Goal: Communication & Community: Answer question/provide support

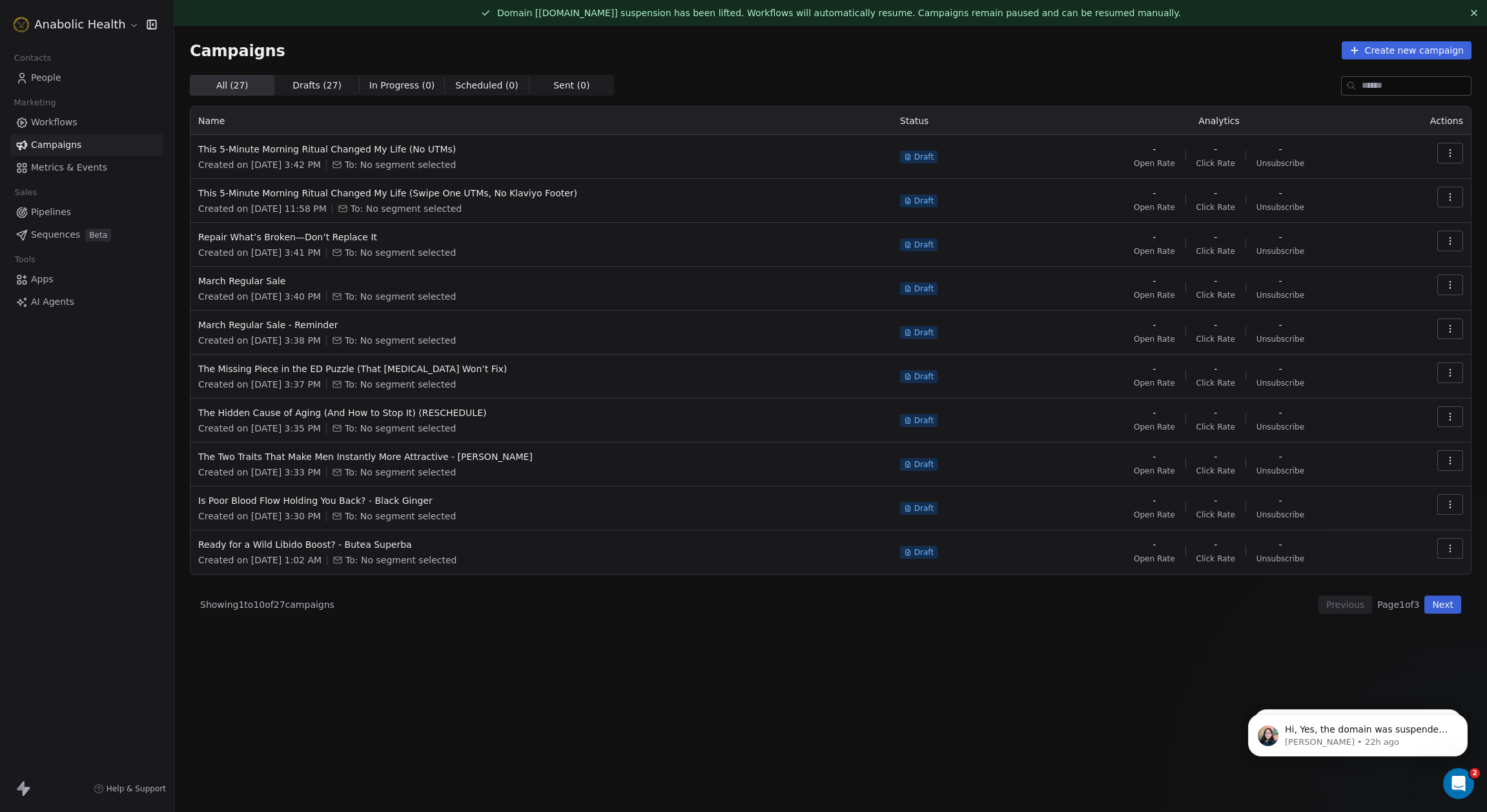
click at [65, 118] on span "Workflows" at bounding box center [54, 122] width 46 height 13
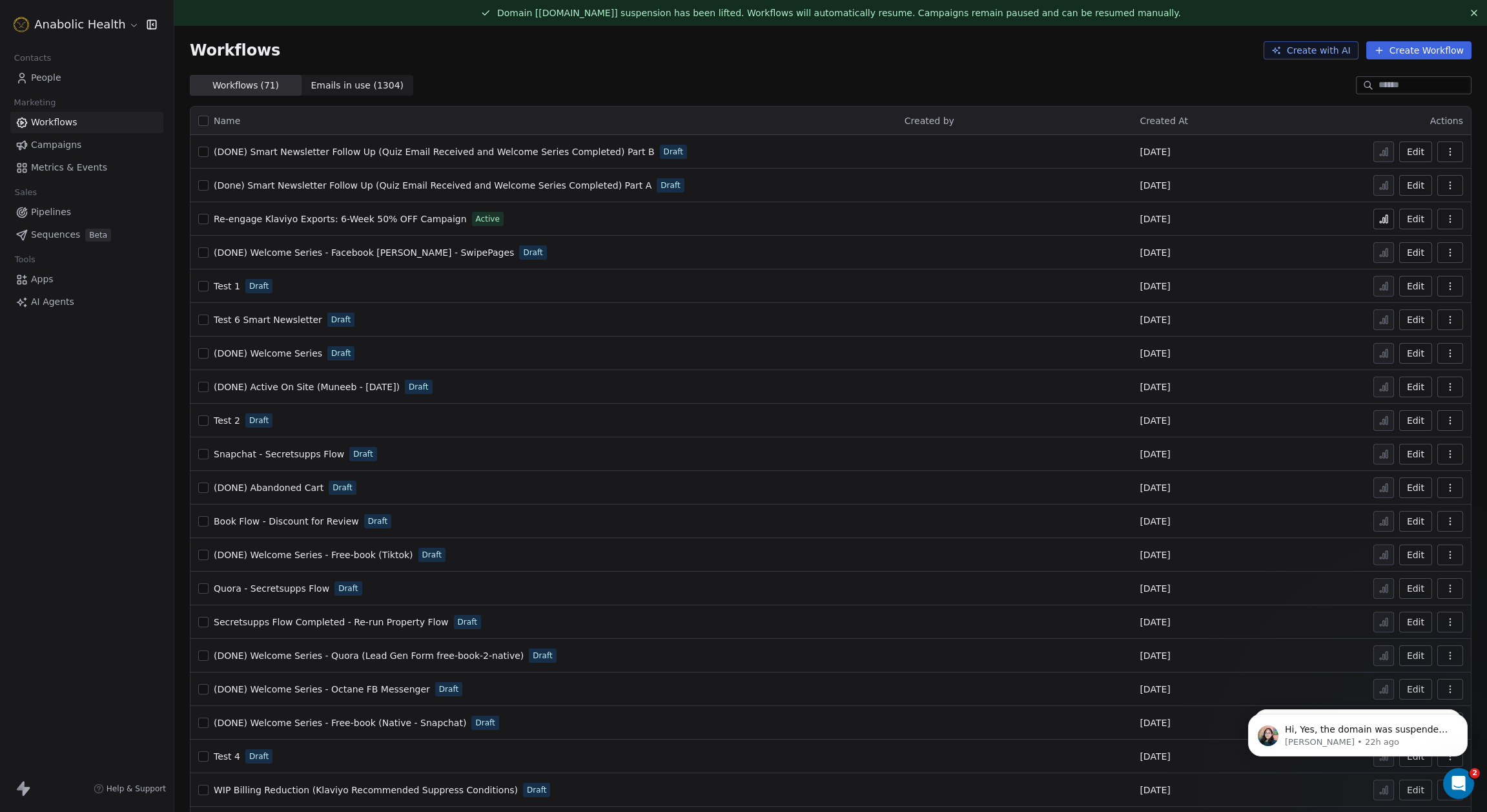
click at [1416, 85] on input at bounding box center [1424, 84] width 90 height 12
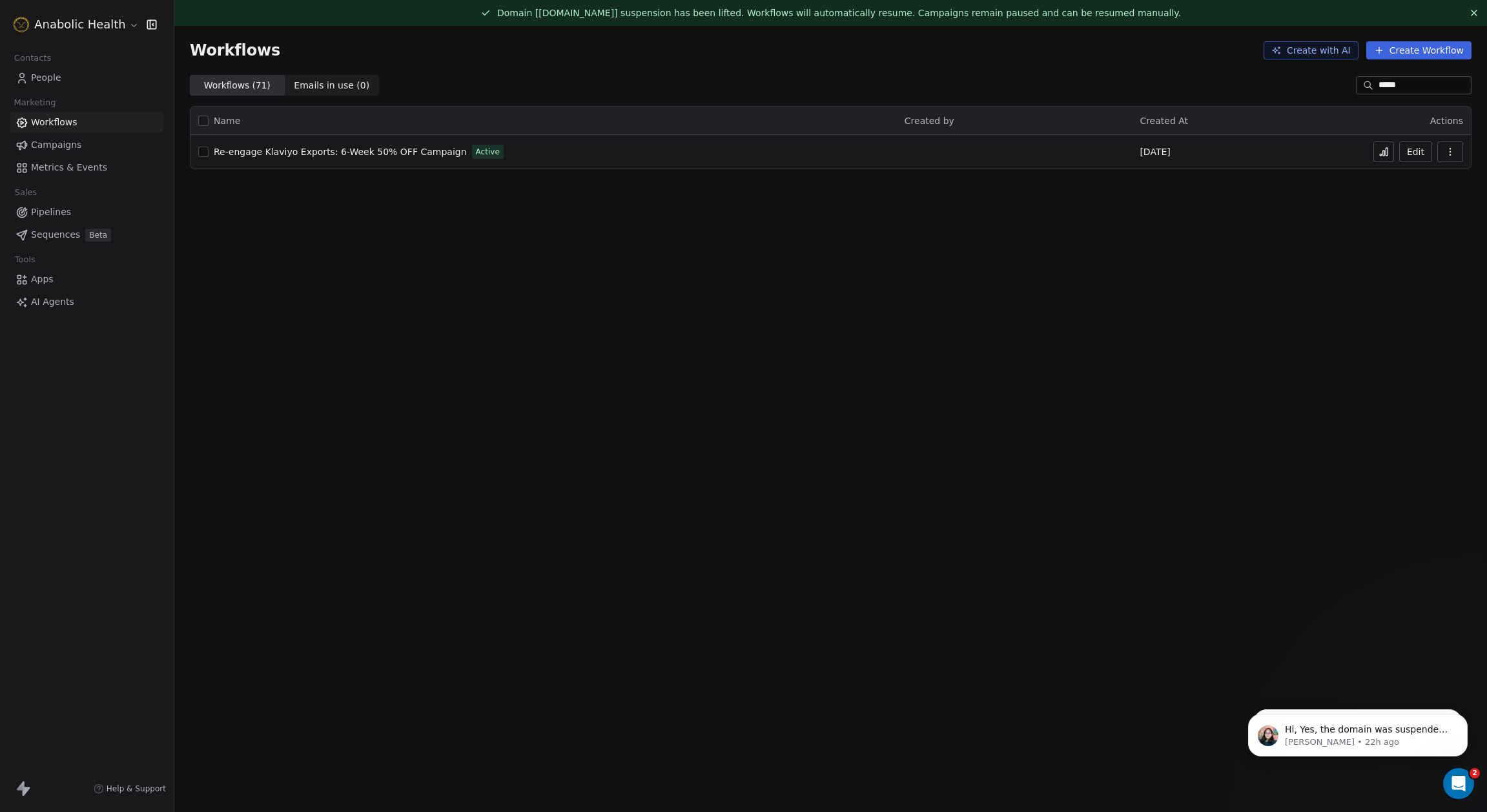
type input "*****"
click at [364, 147] on span "Re-engage Klaviyo Exports: 6-Week 50% OFF Campaign" at bounding box center [341, 152] width 253 height 11
click at [1384, 156] on icon at bounding box center [1383, 152] width 11 height 11
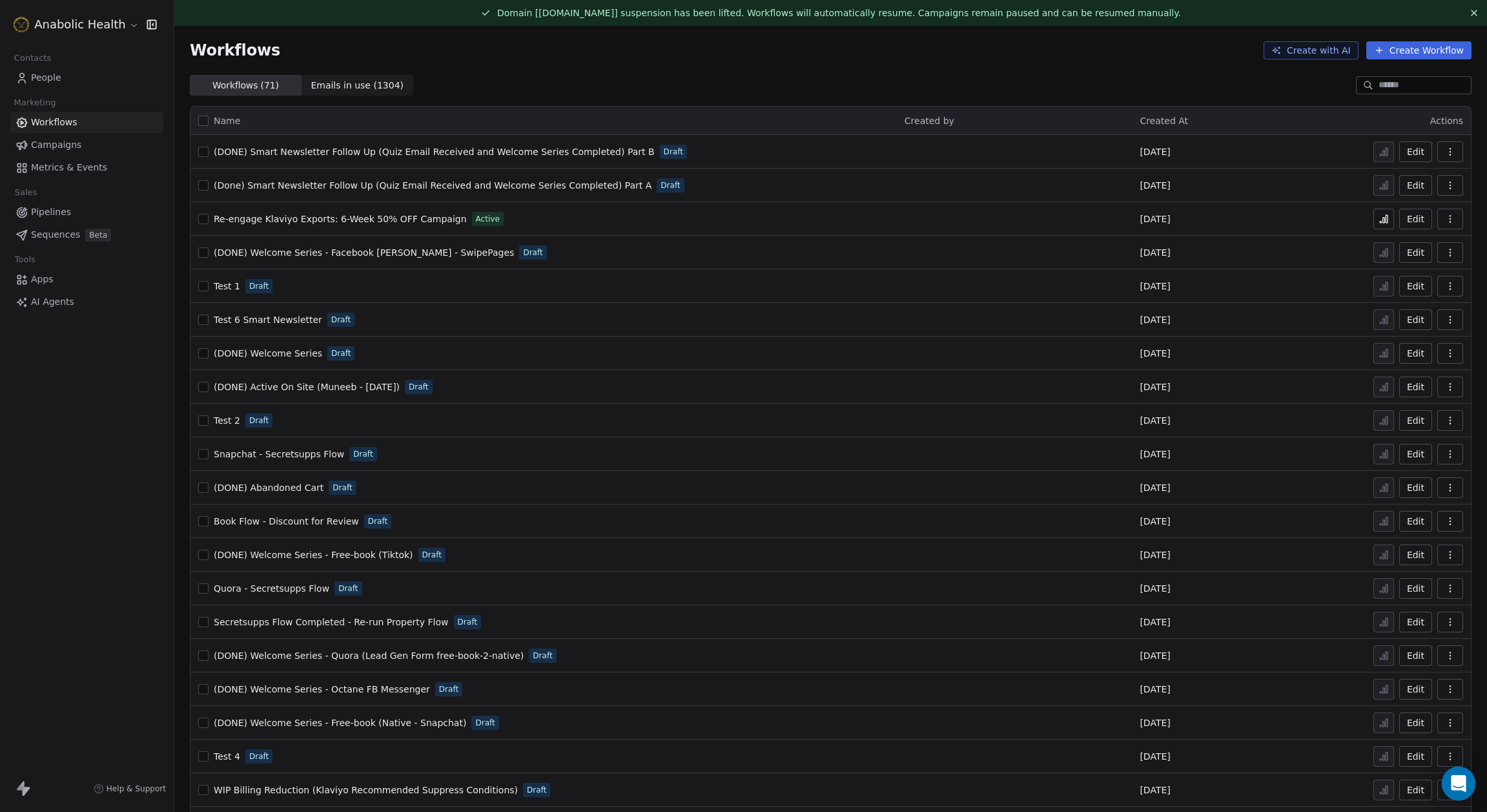
click at [1451, 774] on div "Open Intercom Messenger" at bounding box center [1459, 784] width 35 height 35
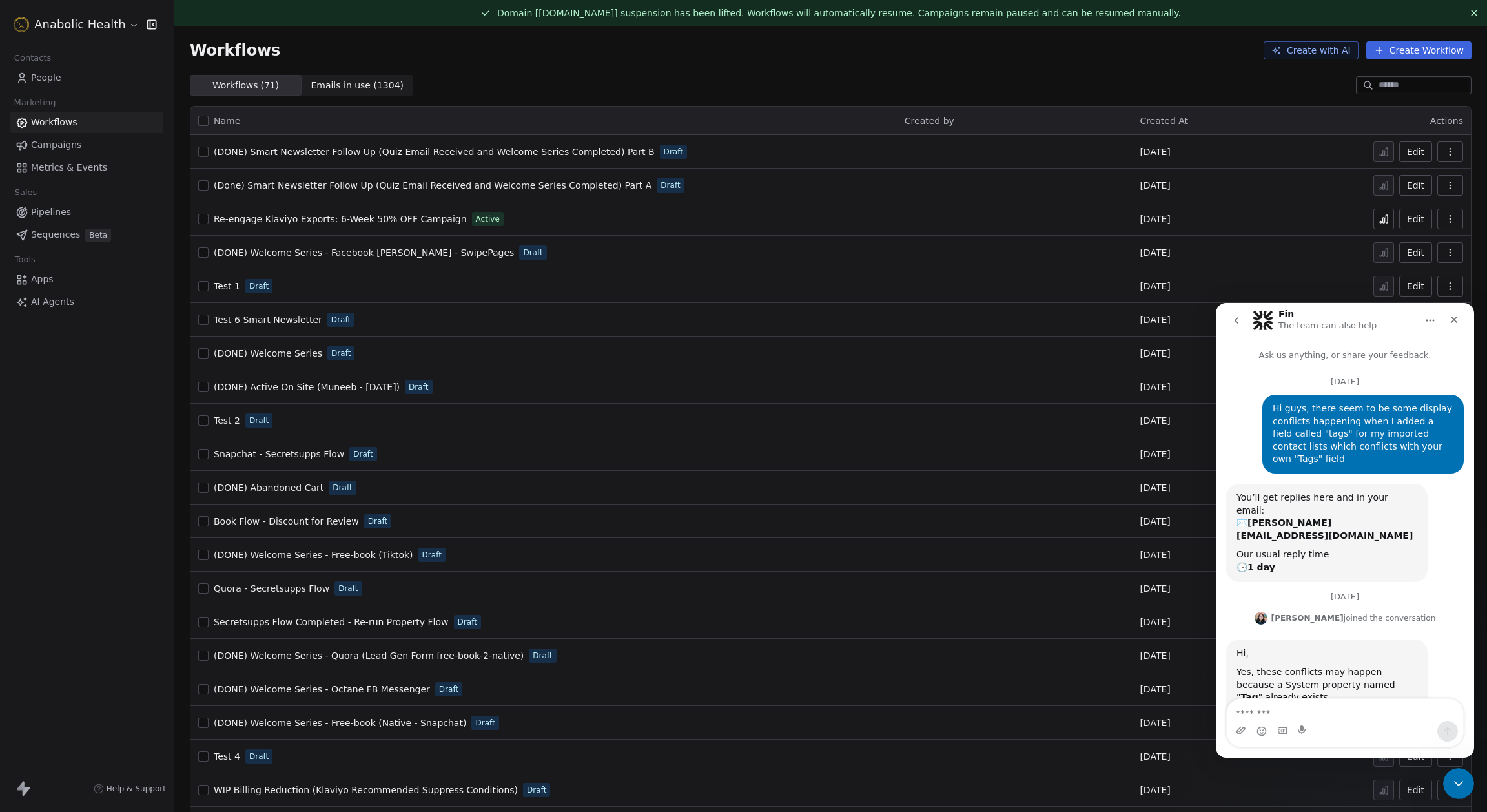
scroll to position [57, 0]
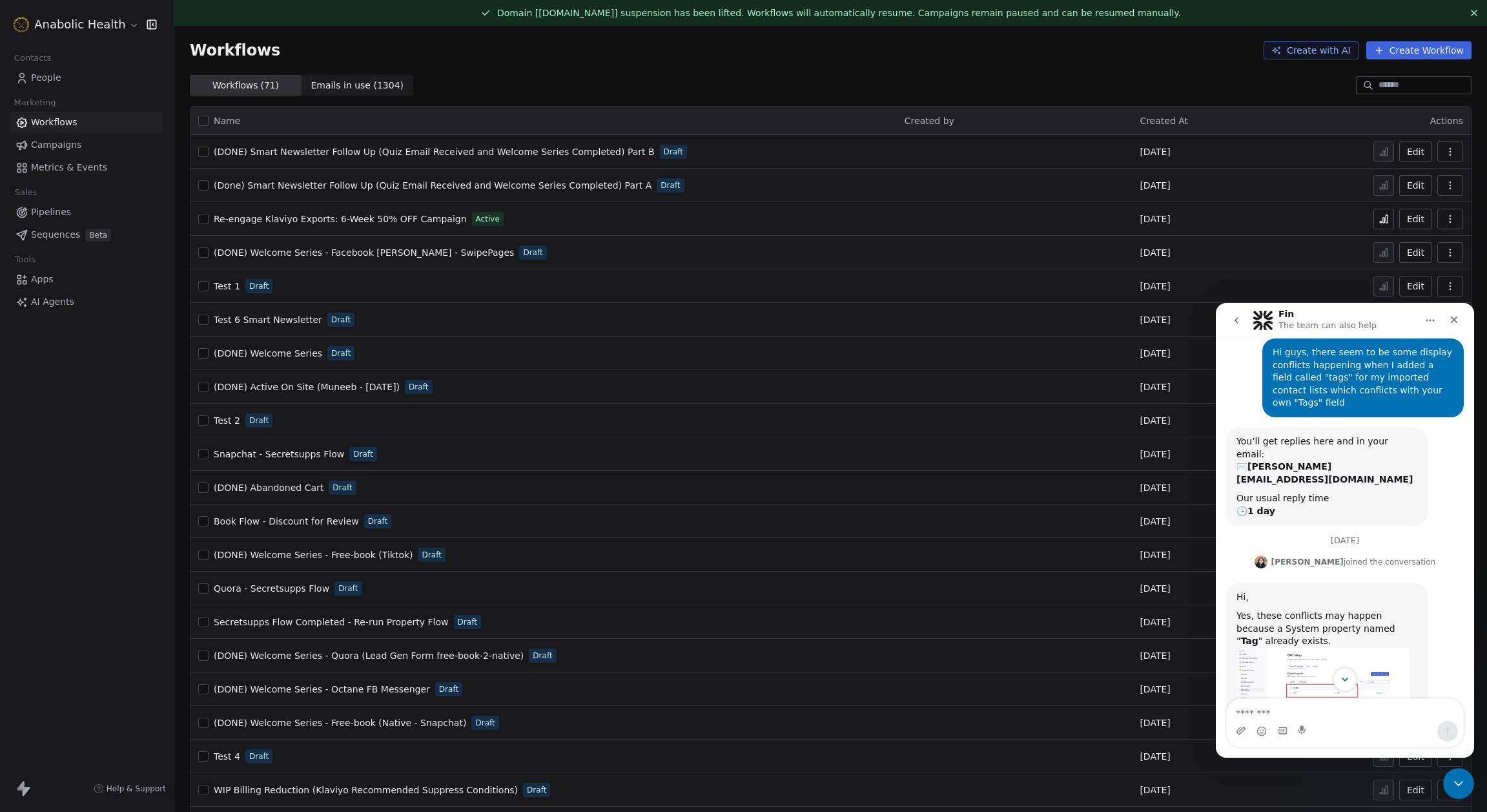
click at [1347, 680] on icon "Scroll to bottom" at bounding box center [1345, 680] width 7 height 4
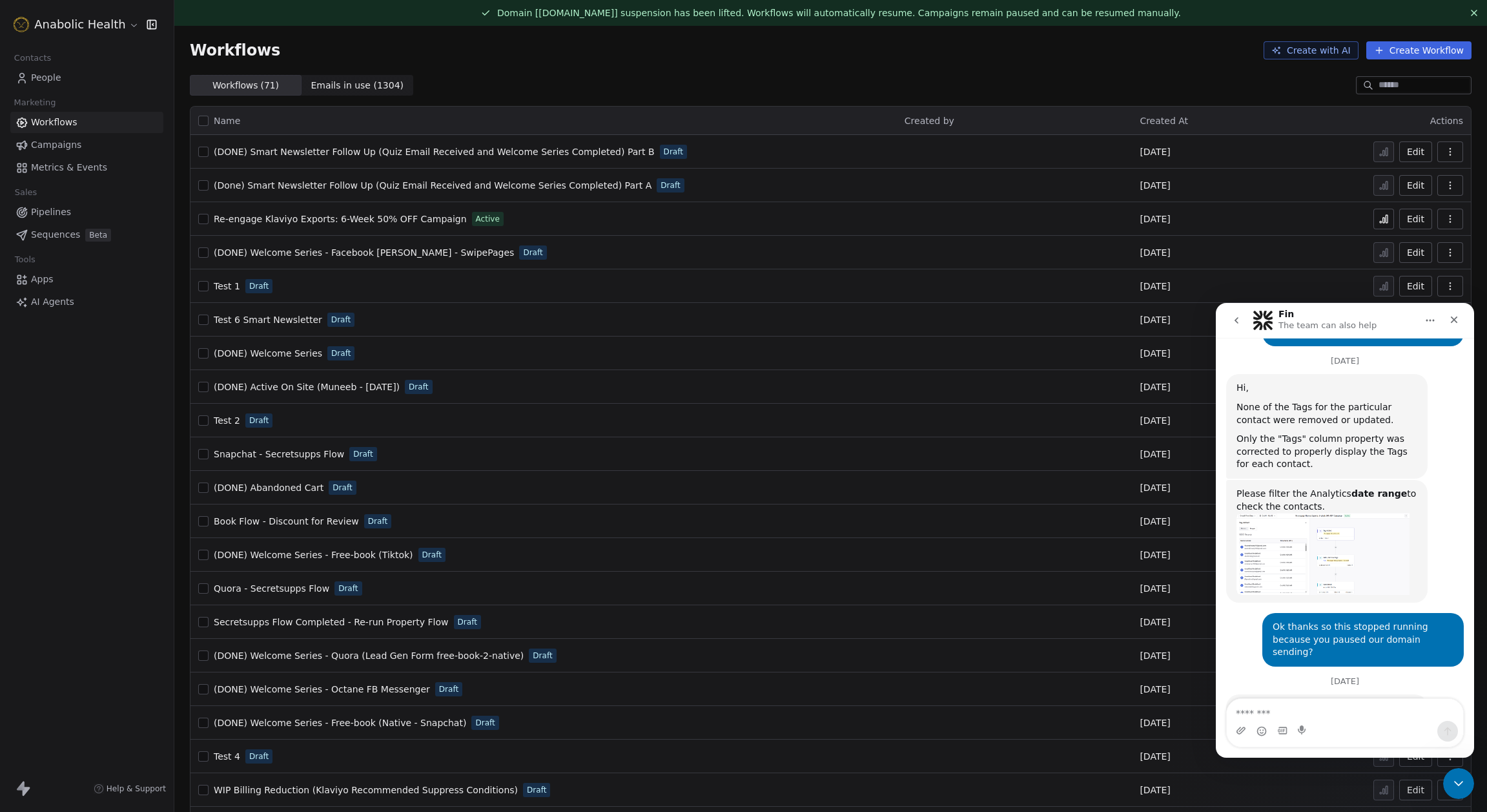
scroll to position [3021, 0]
click at [1242, 313] on button "go back" at bounding box center [1237, 321] width 25 height 25
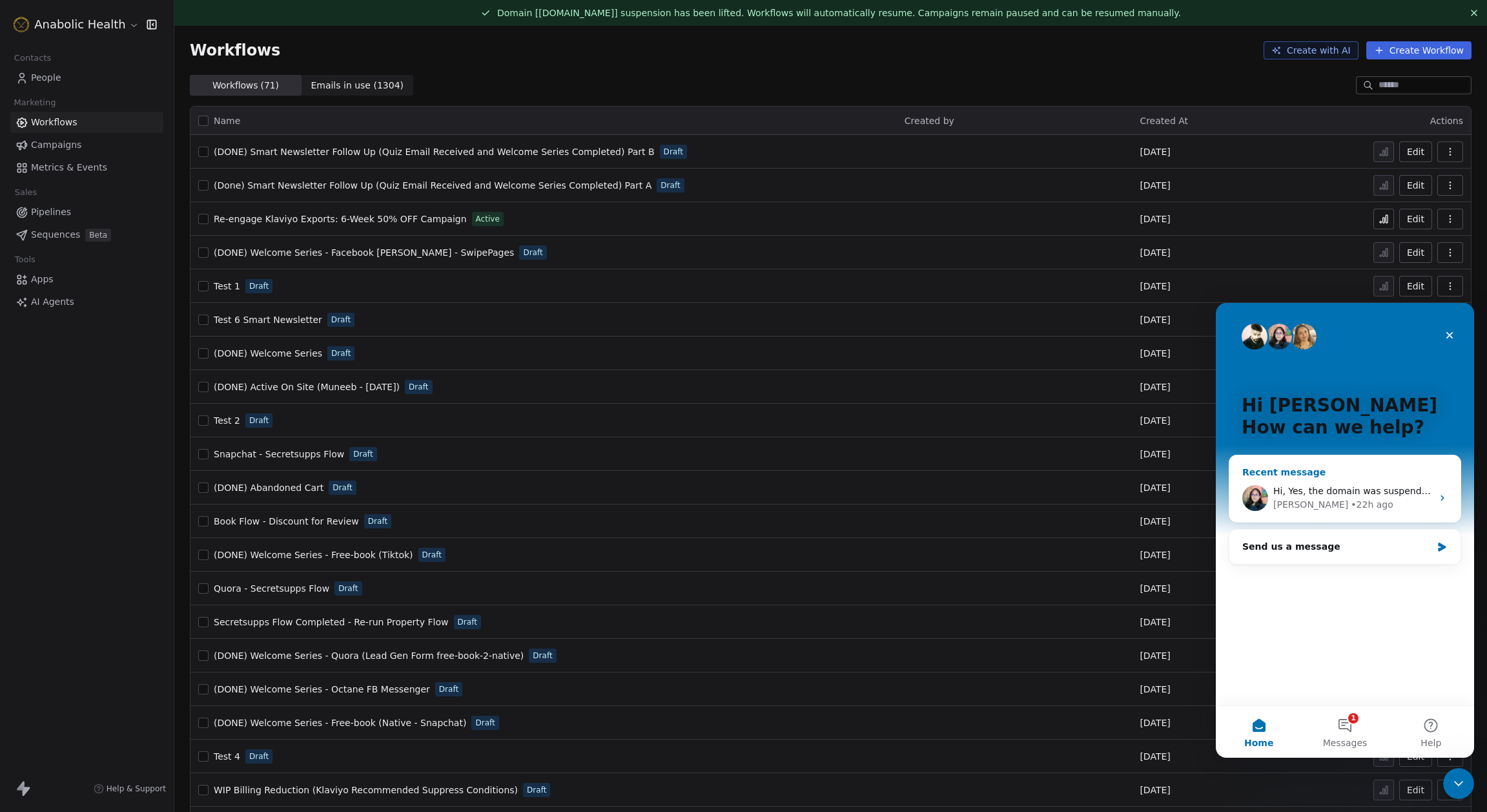
click at [1355, 499] on div "Mrinal • 22h ago" at bounding box center [1353, 505] width 158 height 13
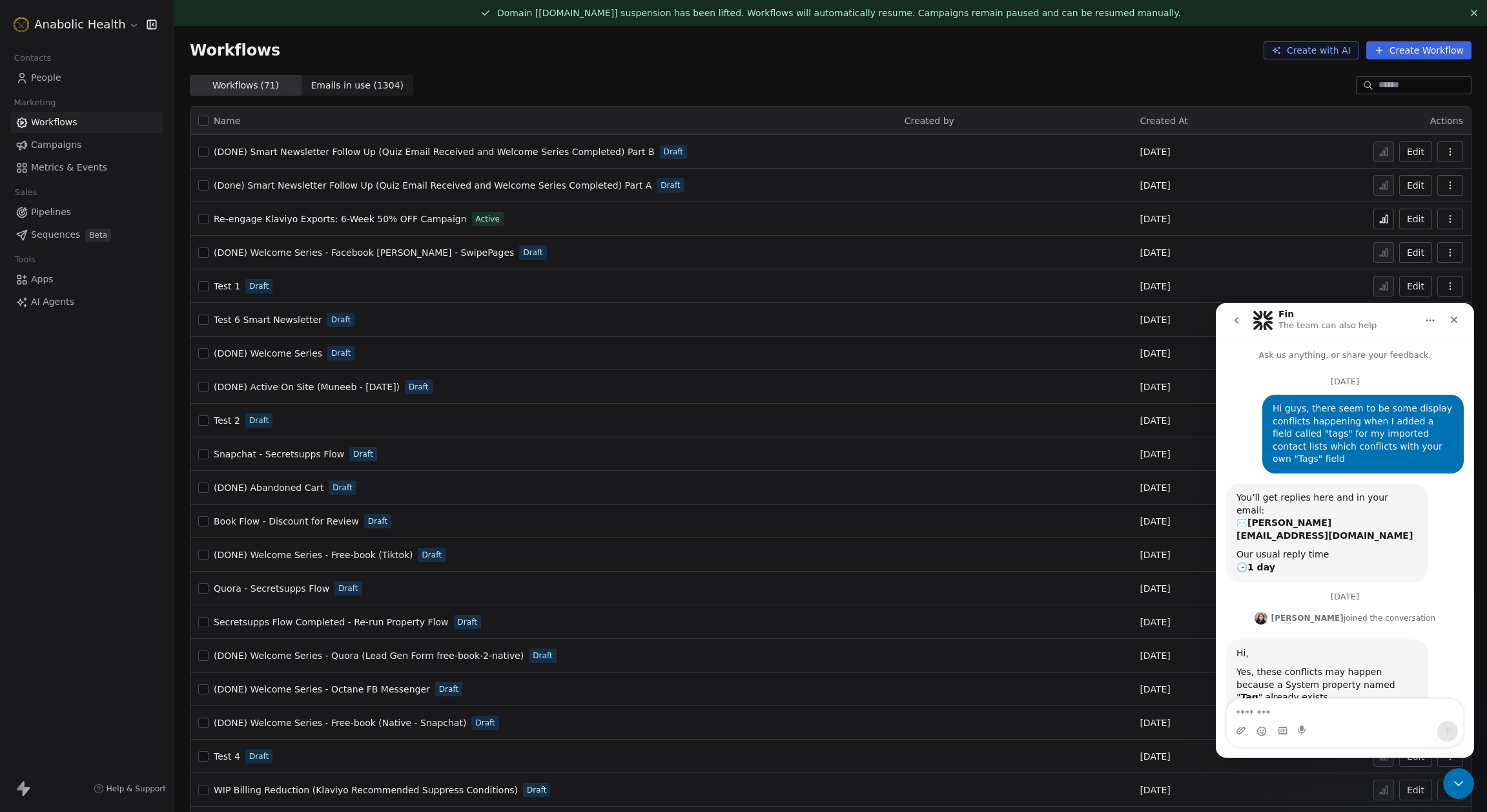
scroll to position [3021, 0]
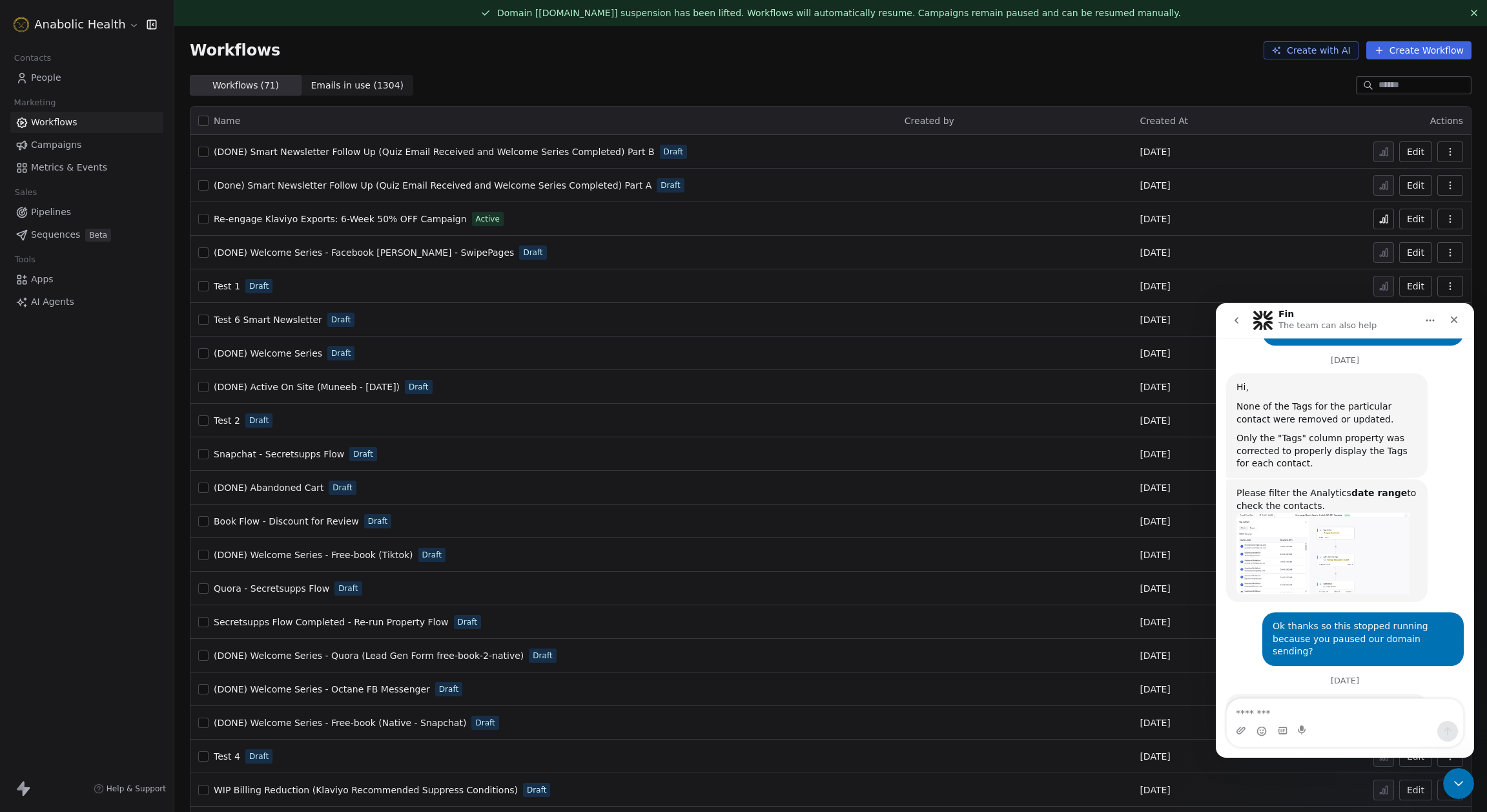
click at [1333, 715] on textarea "Message…" at bounding box center [1345, 709] width 236 height 22
type textarea "*********"
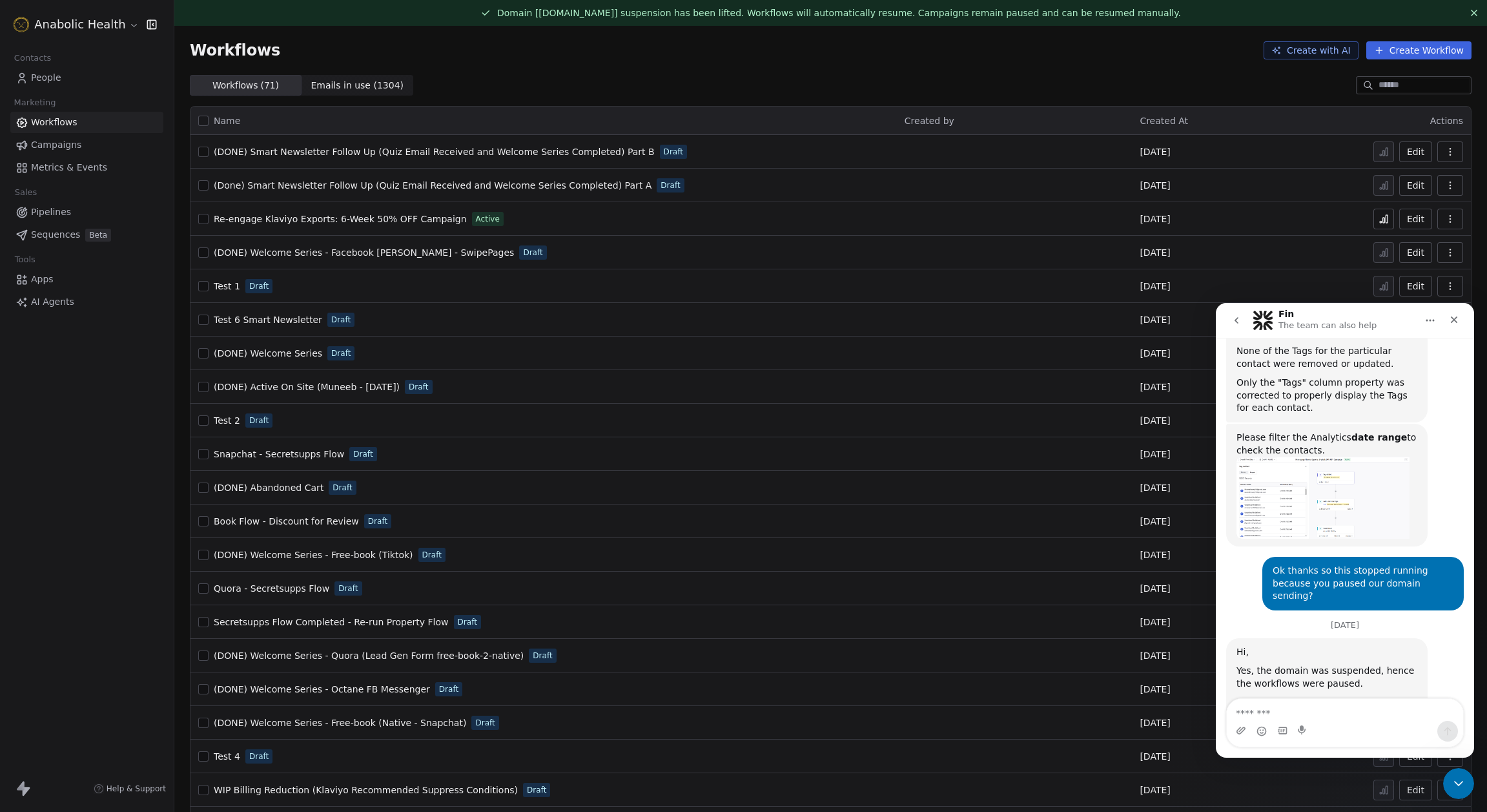
scroll to position [3077, 0]
type textarea "*"
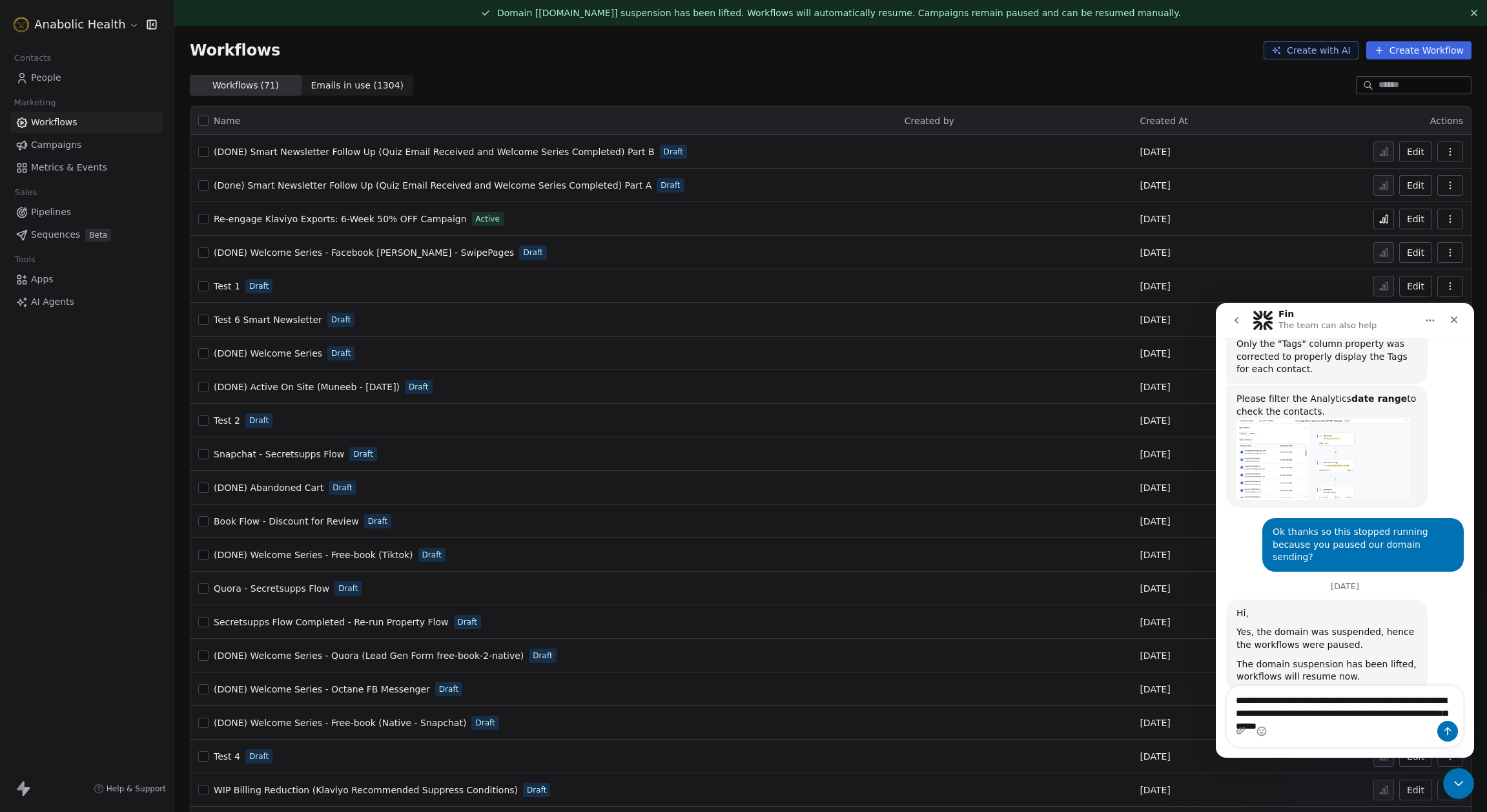
scroll to position [3117, 0]
type textarea "**********"
